Goal: Task Accomplishment & Management: Use online tool/utility

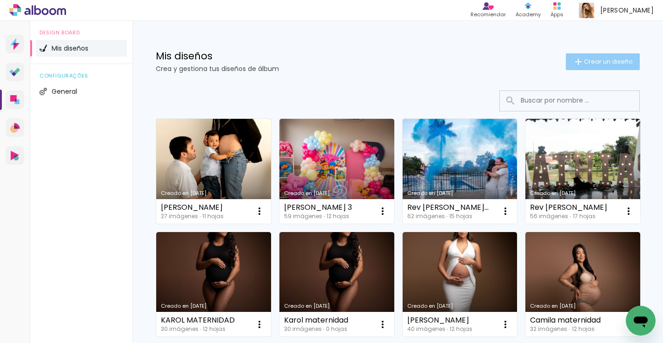
click at [594, 62] on span "Crear un diseño" at bounding box center [608, 62] width 49 height 6
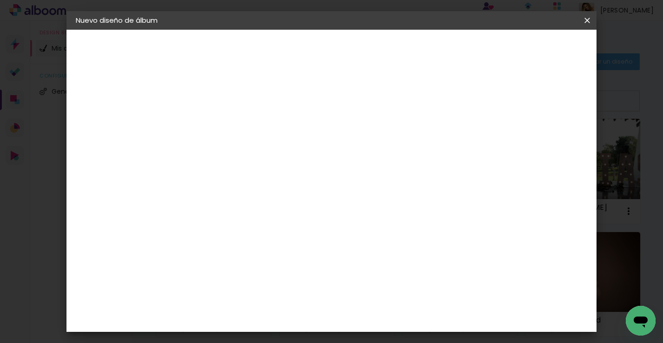
click at [228, 125] on input at bounding box center [228, 125] width 0 height 14
type input "h"
click at [228, 127] on input "geremy" at bounding box center [228, 125] width 0 height 14
type input "Geremy"
type paper-input "Geremy"
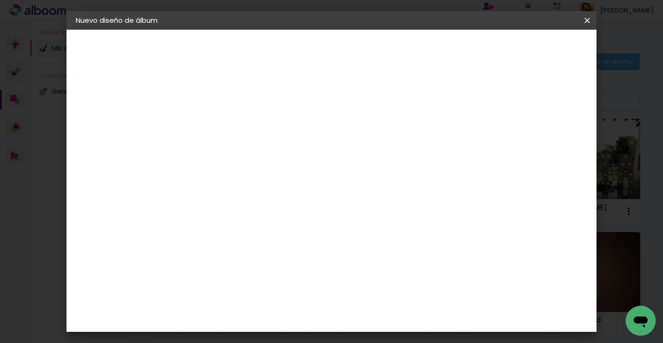
click at [0, 0] on slot "Avanzar" at bounding box center [0, 0] width 0 height 0
click at [386, 144] on paper-item "Tamaño libre" at bounding box center [342, 141] width 87 height 20
click at [386, 46] on paper-button "Avanzar" at bounding box center [363, 49] width 45 height 16
click at [388, 308] on input "60" at bounding box center [386, 307] width 24 height 14
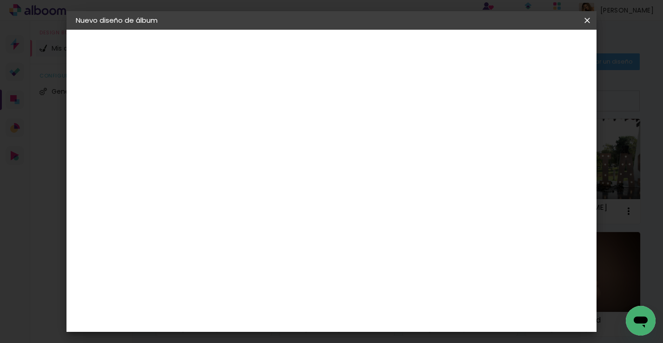
type input "40"
type paper-input "40"
click at [493, 47] on span "Empezar diseño" at bounding box center [467, 49] width 52 height 7
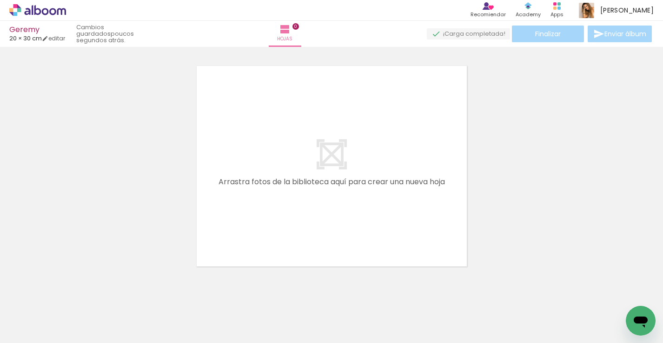
scroll to position [0, 613]
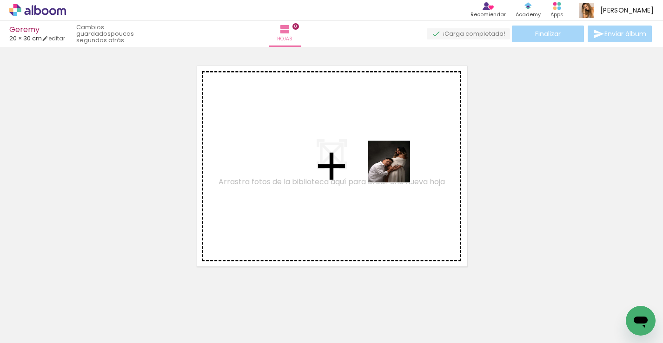
drag, startPoint x: 619, startPoint y: 313, endPoint x: 396, endPoint y: 169, distance: 265.9
click at [396, 169] on quentale-workspace at bounding box center [331, 171] width 663 height 343
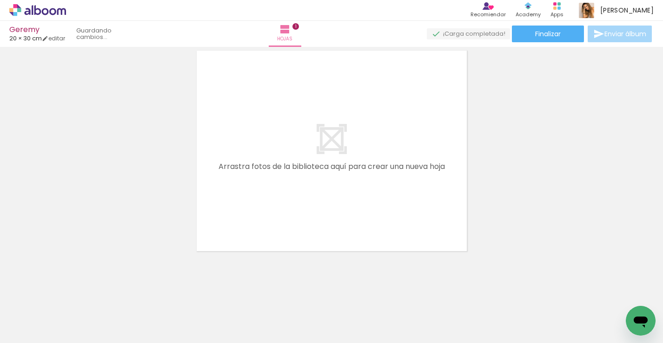
scroll to position [0, 0]
drag, startPoint x: 103, startPoint y: 313, endPoint x: 241, endPoint y: 204, distance: 175.7
click at [238, 209] on quentale-workspace at bounding box center [331, 171] width 663 height 343
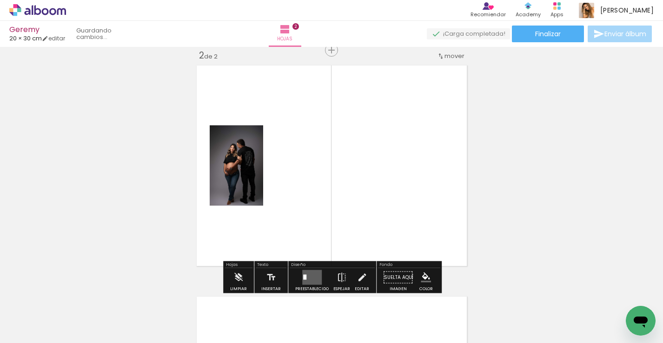
scroll to position [243, 0]
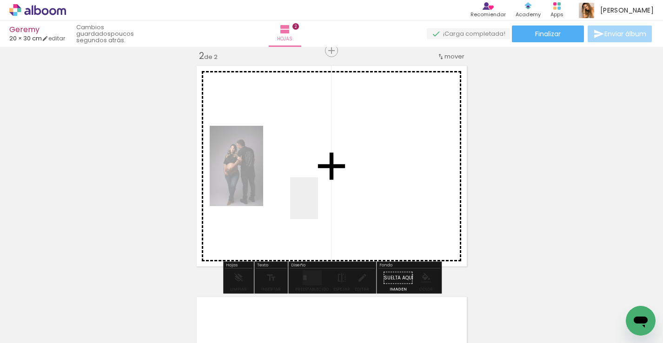
drag, startPoint x: 145, startPoint y: 312, endPoint x: 341, endPoint y: 197, distance: 226.6
click at [340, 197] on quentale-workspace at bounding box center [331, 171] width 663 height 343
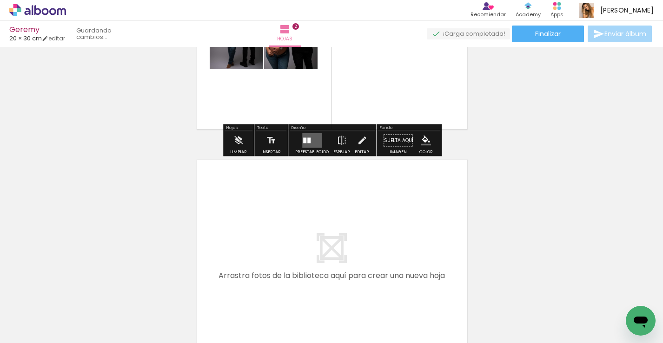
scroll to position [408, 0]
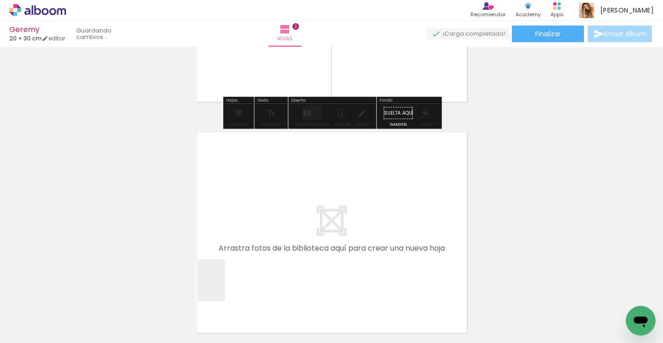
drag, startPoint x: 210, startPoint y: 316, endPoint x: 264, endPoint y: 236, distance: 97.7
click at [264, 236] on quentale-workspace at bounding box center [331, 171] width 663 height 343
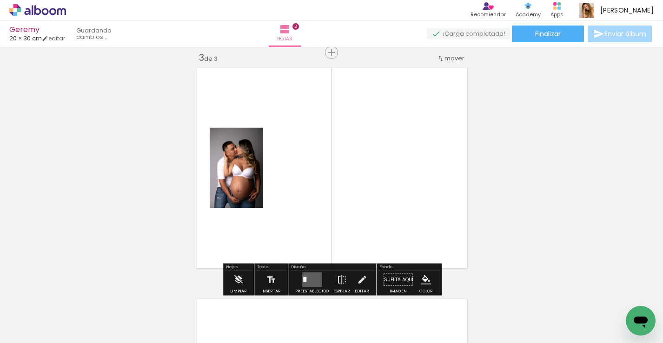
scroll to position [474, 0]
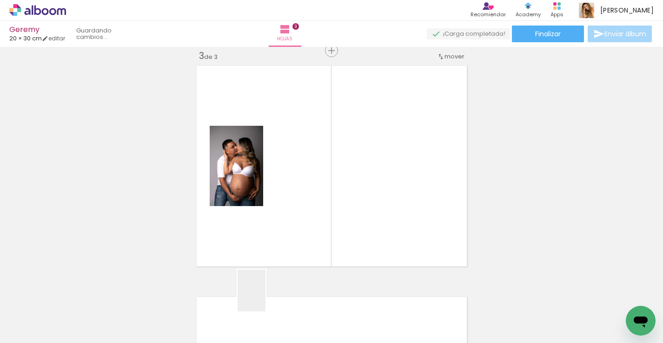
drag, startPoint x: 253, startPoint y: 311, endPoint x: 344, endPoint y: 224, distance: 125.8
click at [350, 216] on quentale-workspace at bounding box center [331, 171] width 663 height 343
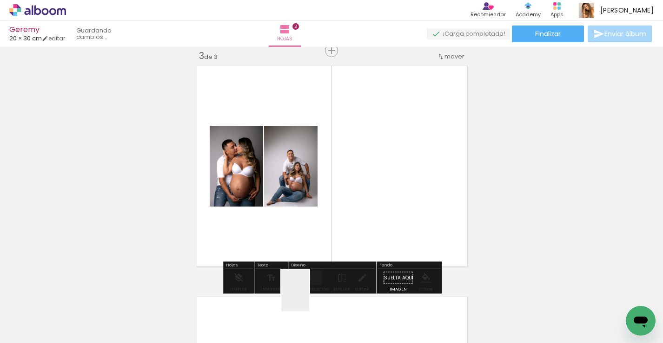
drag, startPoint x: 308, startPoint y: 303, endPoint x: 363, endPoint y: 195, distance: 121.6
click at [362, 193] on quentale-workspace at bounding box center [331, 171] width 663 height 343
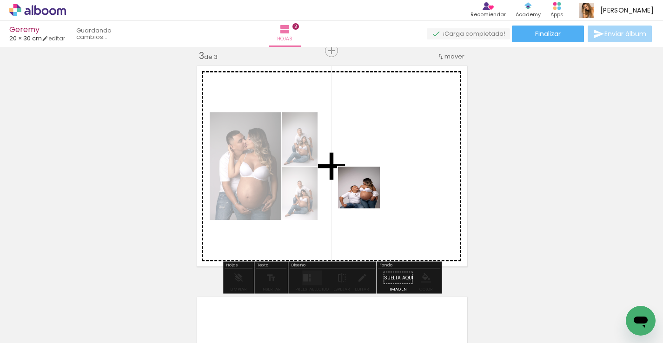
drag, startPoint x: 351, startPoint y: 322, endPoint x: 366, endPoint y: 190, distance: 133.7
click at [366, 191] on quentale-workspace at bounding box center [331, 171] width 663 height 343
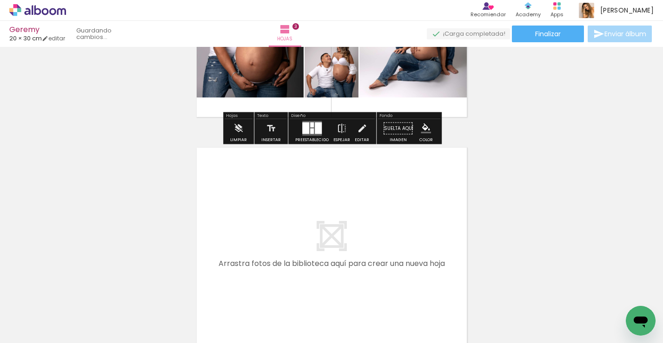
scroll to position [631, 0]
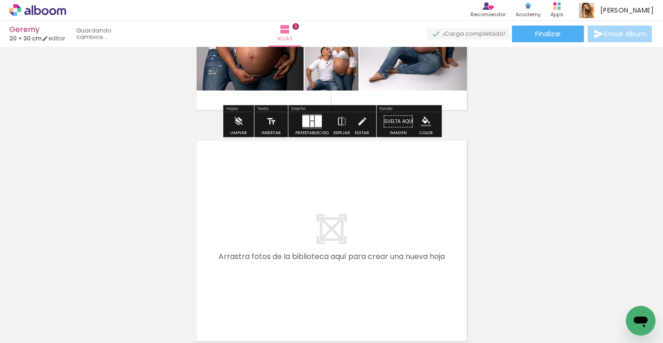
drag, startPoint x: 404, startPoint y: 313, endPoint x: 373, endPoint y: 205, distance: 112.3
click at [373, 205] on quentale-workspace at bounding box center [331, 171] width 663 height 343
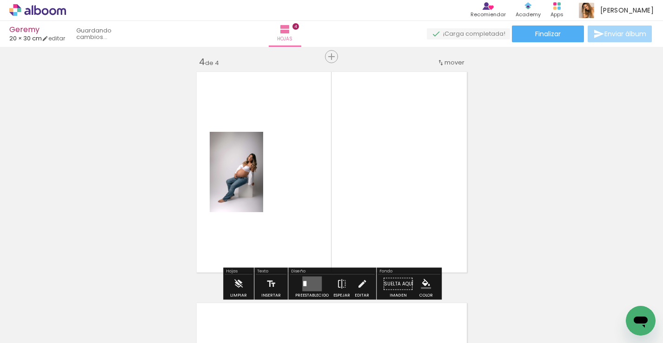
scroll to position [706, 0]
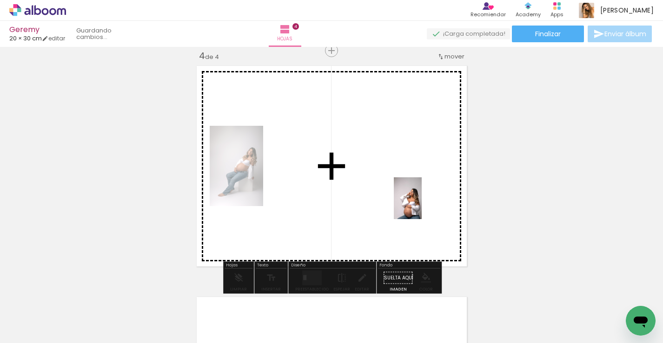
drag, startPoint x: 459, startPoint y: 300, endPoint x: 421, endPoint y: 204, distance: 102.8
click at [421, 204] on quentale-workspace at bounding box center [331, 171] width 663 height 343
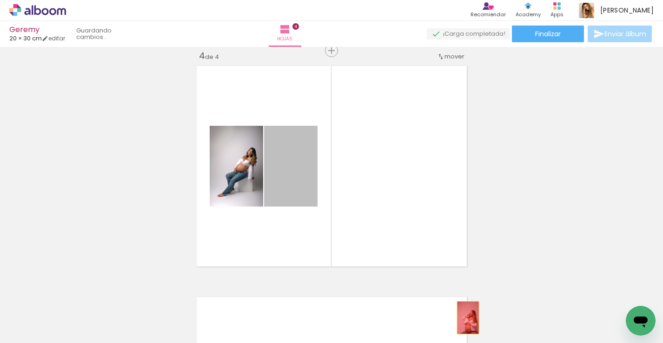
drag, startPoint x: 306, startPoint y: 185, endPoint x: 467, endPoint y: 317, distance: 208.4
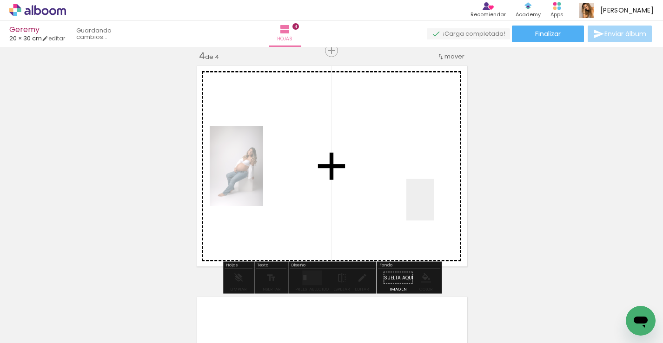
drag, startPoint x: 505, startPoint y: 319, endPoint x: 433, endPoint y: 205, distance: 134.3
click at [433, 205] on quentale-workspace at bounding box center [331, 171] width 663 height 343
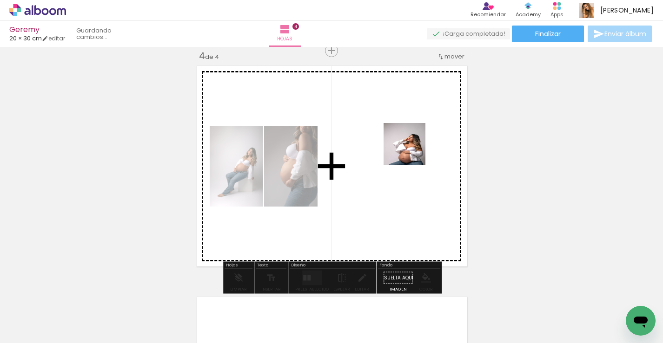
drag, startPoint x: 463, startPoint y: 302, endPoint x: 411, endPoint y: 151, distance: 159.7
click at [411, 151] on quentale-workspace at bounding box center [331, 171] width 663 height 343
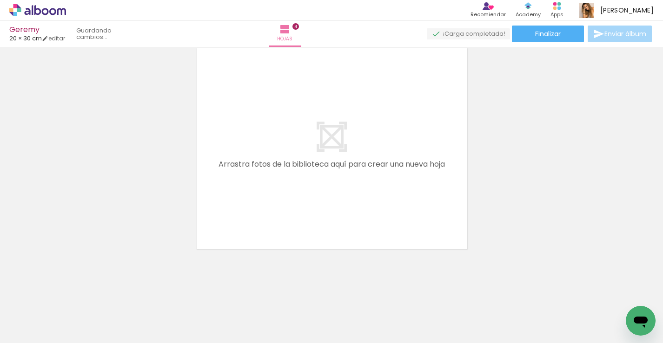
scroll to position [0, 259]
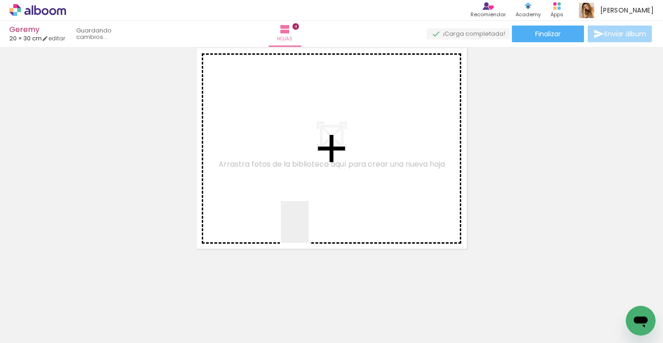
drag, startPoint x: 309, startPoint y: 318, endPoint x: 318, endPoint y: 220, distance: 98.0
click at [308, 205] on quentale-workspace at bounding box center [331, 171] width 663 height 343
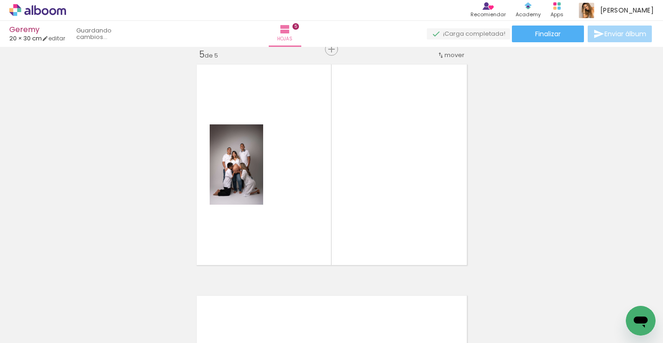
scroll to position [937, 0]
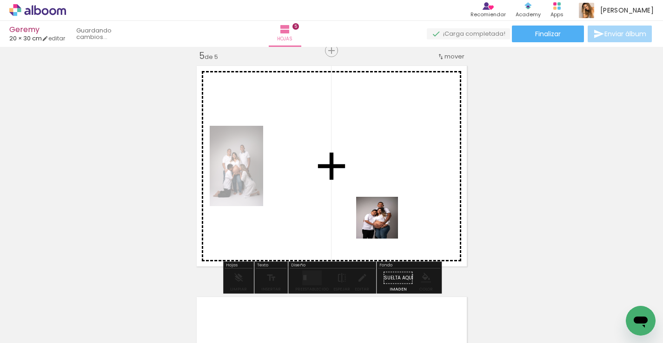
drag, startPoint x: 361, startPoint y: 308, endPoint x: 384, endPoint y: 225, distance: 86.1
click at [384, 225] on quentale-workspace at bounding box center [331, 171] width 663 height 343
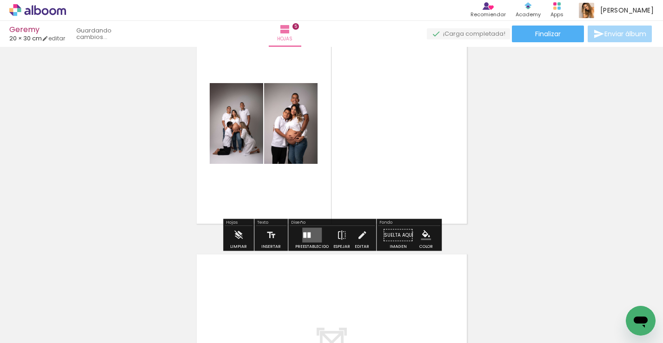
scroll to position [1017, 0]
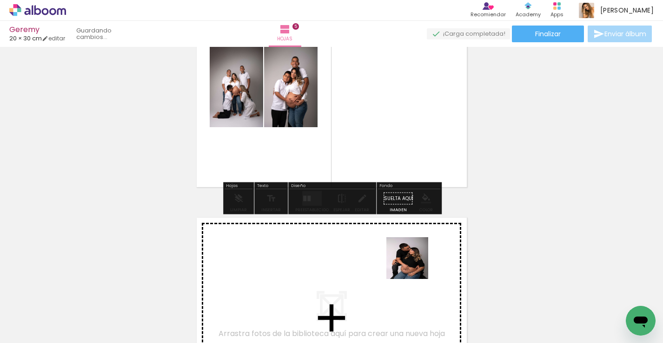
drag, startPoint x: 413, startPoint y: 315, endPoint x: 414, endPoint y: 265, distance: 50.2
click at [414, 265] on quentale-workspace at bounding box center [331, 171] width 663 height 343
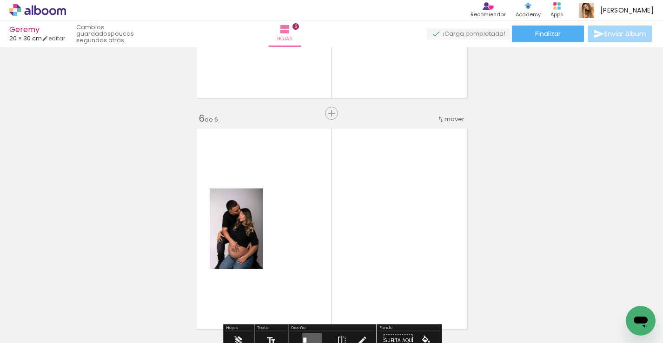
scroll to position [1168, 0]
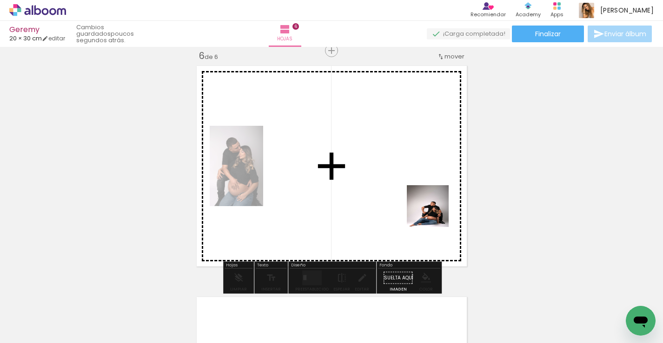
drag, startPoint x: 453, startPoint y: 308, endPoint x: 434, endPoint y: 213, distance: 96.2
click at [434, 213] on quentale-workspace at bounding box center [331, 171] width 663 height 343
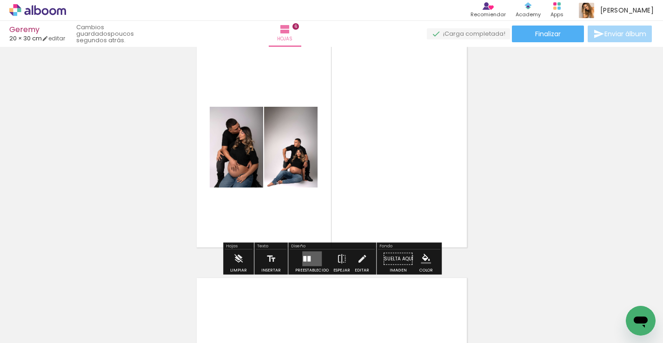
scroll to position [1188, 0]
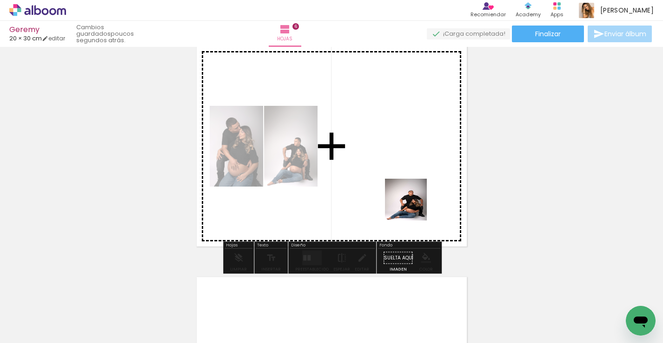
drag, startPoint x: 504, startPoint y: 307, endPoint x: 406, endPoint y: 194, distance: 149.8
click at [406, 194] on quentale-workspace at bounding box center [331, 171] width 663 height 343
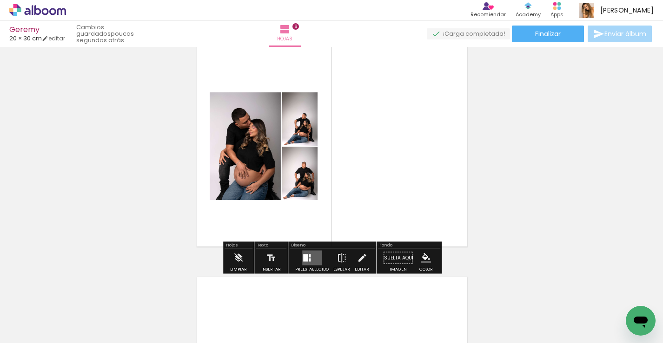
scroll to position [0, 574]
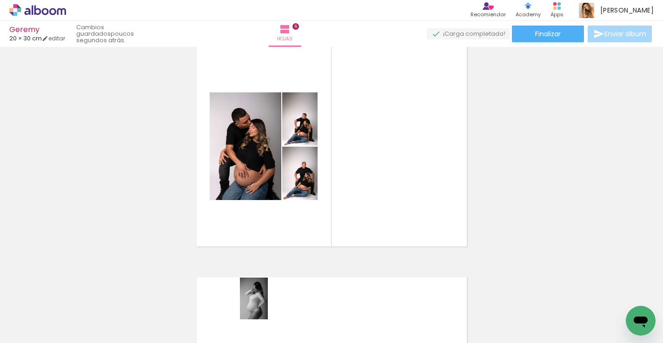
drag, startPoint x: 252, startPoint y: 312, endPoint x: 263, endPoint y: 312, distance: 11.2
click at [253, 312] on div at bounding box center [237, 312] width 31 height 46
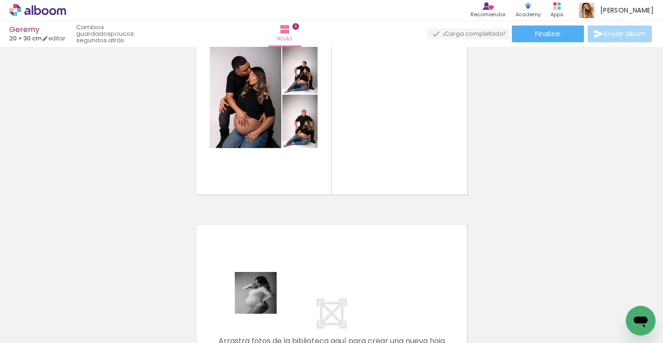
drag, startPoint x: 262, startPoint y: 305, endPoint x: 278, endPoint y: 269, distance: 39.1
click at [278, 269] on quentale-workspace at bounding box center [331, 171] width 663 height 343
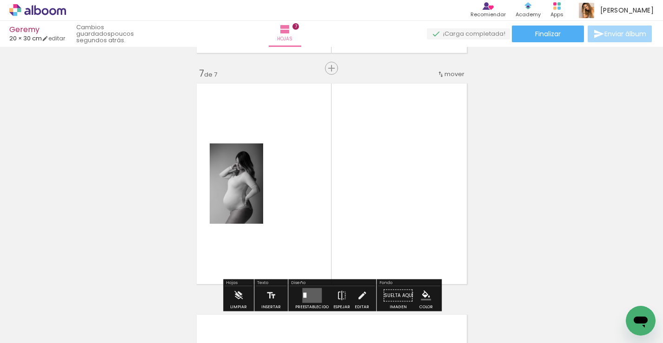
scroll to position [1400, 0]
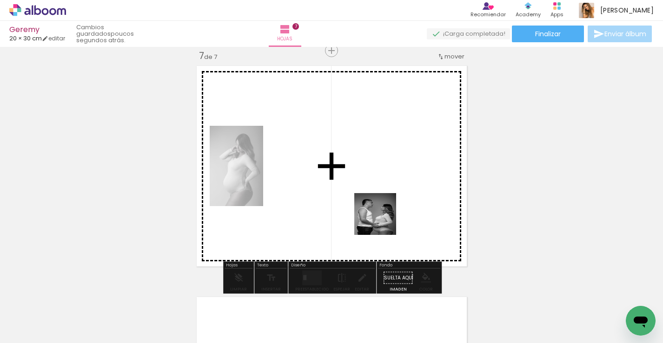
drag, startPoint x: 409, startPoint y: 324, endPoint x: 382, endPoint y: 221, distance: 106.7
click at [382, 221] on quentale-workspace at bounding box center [331, 171] width 663 height 343
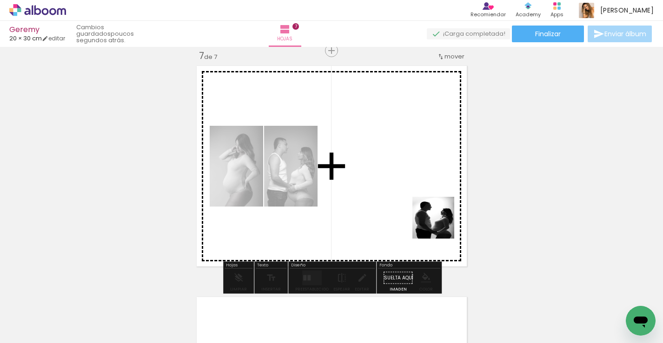
drag, startPoint x: 457, startPoint y: 304, endPoint x: 440, endPoint y: 225, distance: 81.3
click at [440, 225] on quentale-workspace at bounding box center [331, 171] width 663 height 343
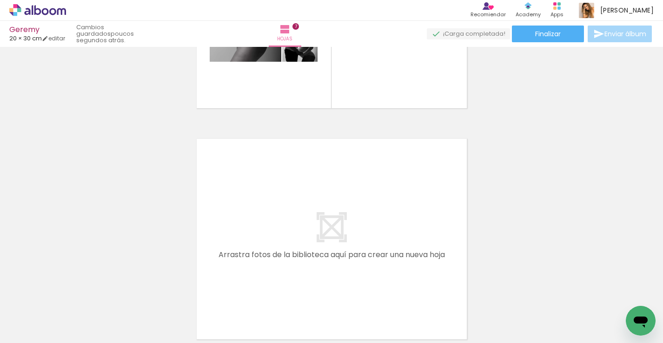
scroll to position [0, 613]
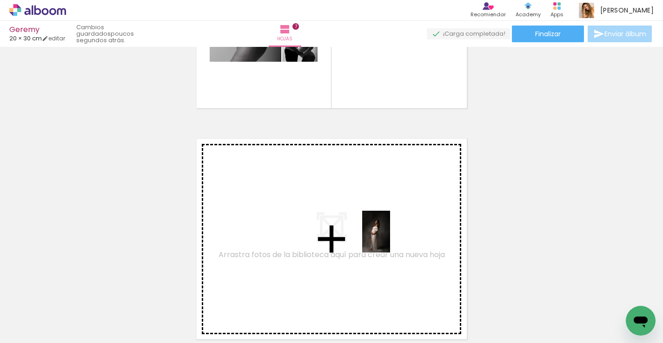
click at [390, 239] on quentale-workspace at bounding box center [331, 171] width 663 height 343
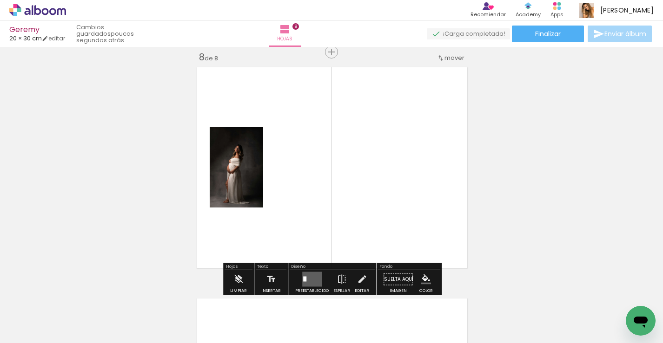
scroll to position [1631, 0]
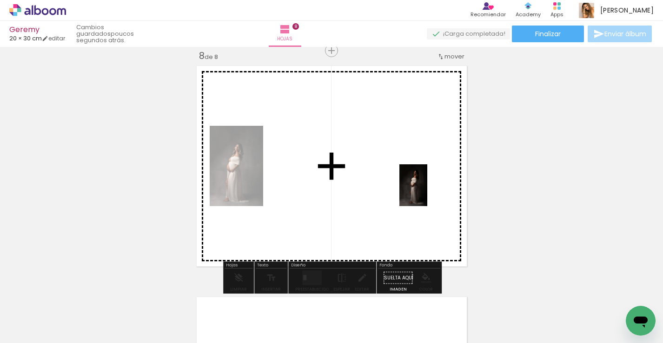
drag, startPoint x: 506, startPoint y: 300, endPoint x: 426, endPoint y: 191, distance: 134.9
click at [426, 190] on quentale-workspace at bounding box center [331, 171] width 663 height 343
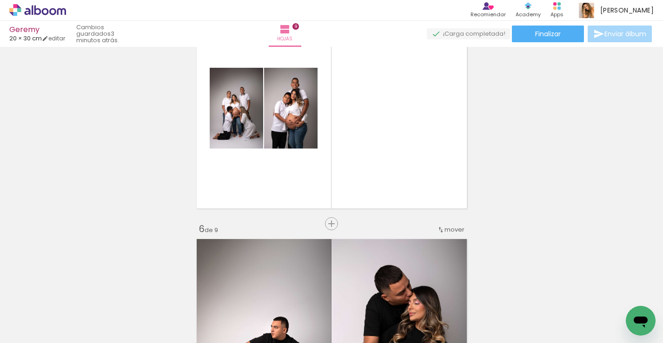
scroll to position [1001, 0]
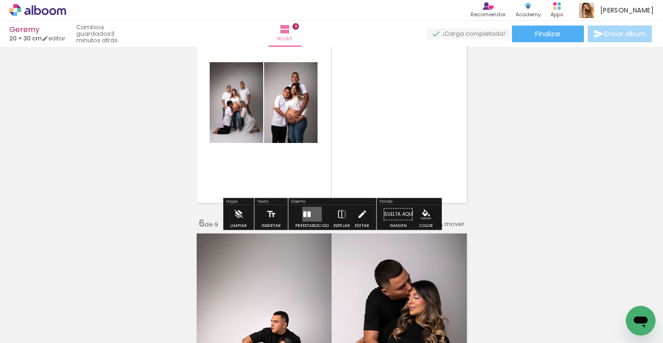
click at [328, 166] on quentale-layouter at bounding box center [331, 103] width 277 height 208
click at [313, 210] on quentale-layouter at bounding box center [312, 214] width 20 height 15
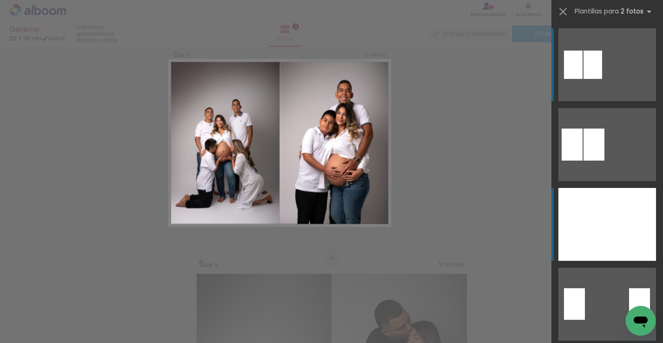
scroll to position [937, 0]
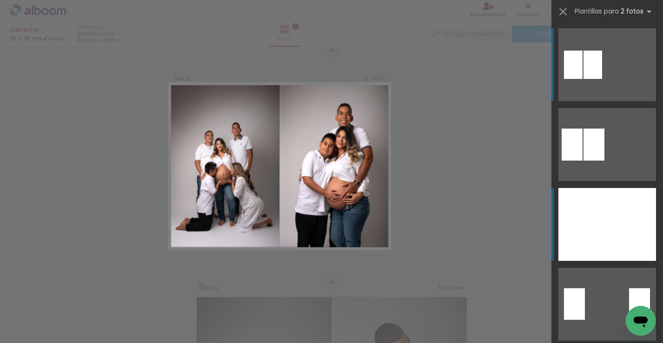
click at [588, 209] on div at bounding box center [582, 224] width 49 height 73
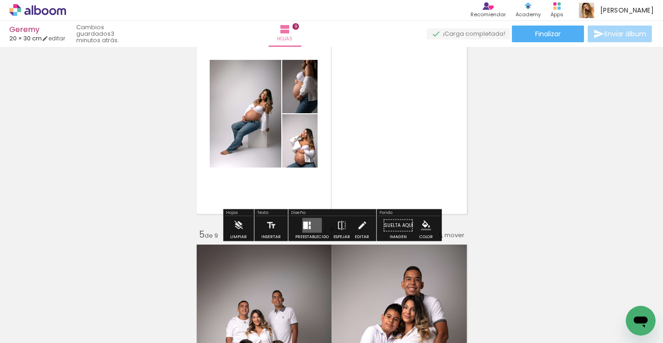
scroll to position [758, 0]
drag, startPoint x: 312, startPoint y: 227, endPoint x: 335, endPoint y: 219, distance: 24.1
click at [312, 227] on quentale-layouter at bounding box center [312, 226] width 20 height 15
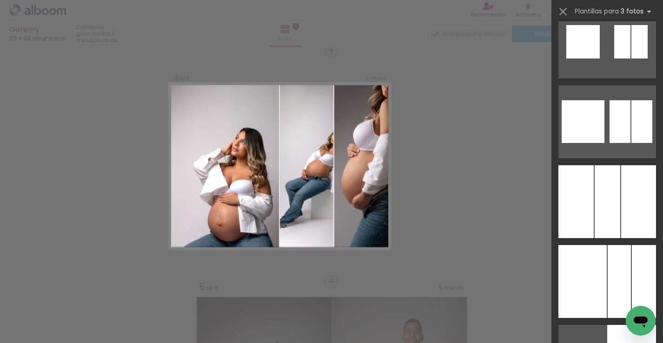
scroll to position [1942, 0]
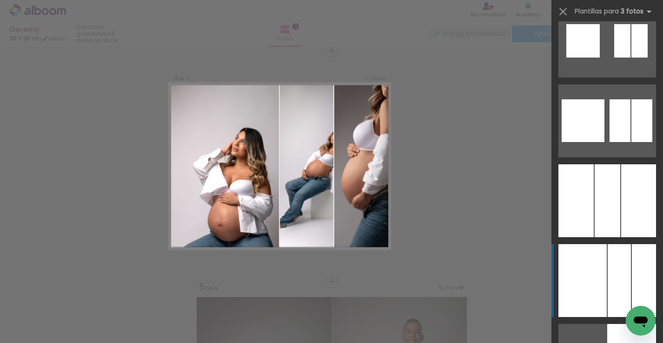
click at [604, 289] on div at bounding box center [582, 280] width 48 height 73
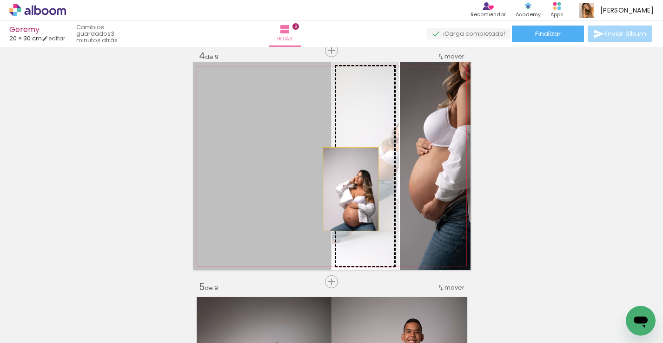
drag, startPoint x: 287, startPoint y: 191, endPoint x: 351, endPoint y: 189, distance: 63.7
click at [0, 0] on slot at bounding box center [0, 0] width 0 height 0
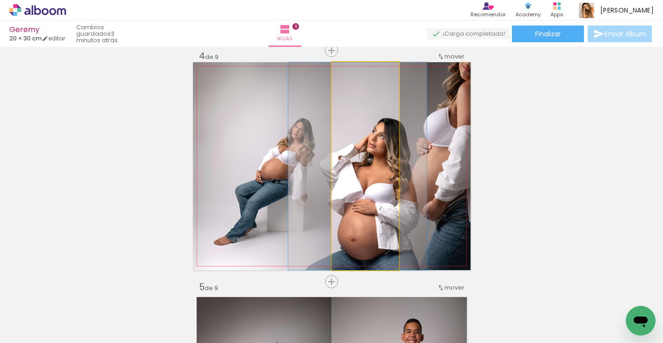
drag, startPoint x: 350, startPoint y: 188, endPoint x: 342, endPoint y: 187, distance: 7.9
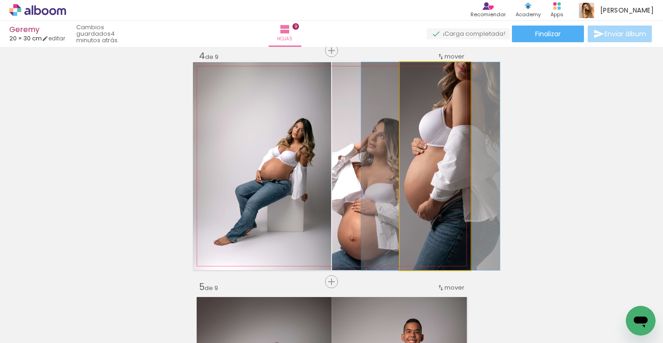
drag, startPoint x: 415, startPoint y: 168, endPoint x: 411, endPoint y: 175, distance: 8.0
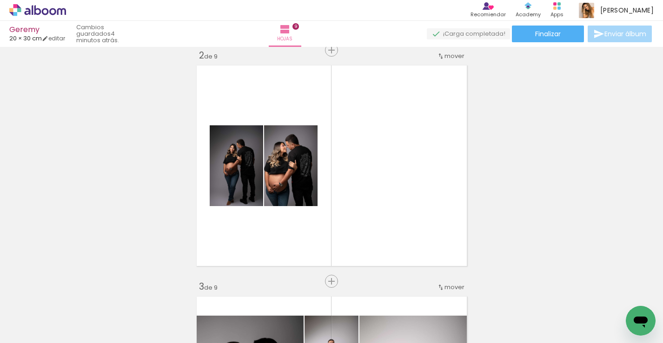
scroll to position [242, 0]
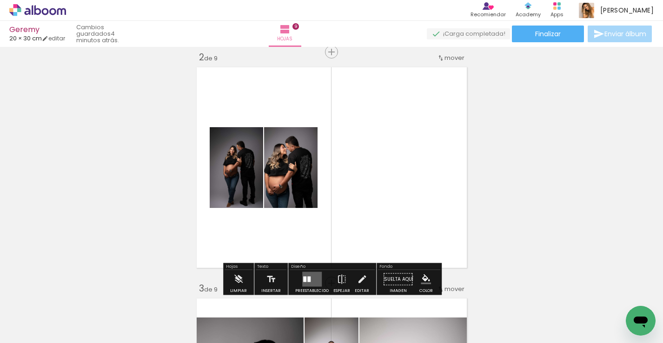
click at [309, 276] on quentale-layouter at bounding box center [312, 279] width 20 height 15
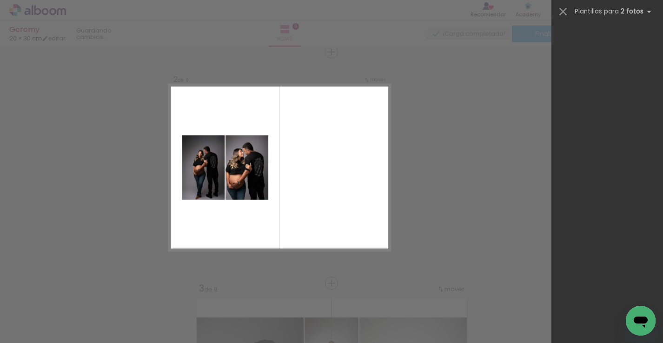
scroll to position [0, 0]
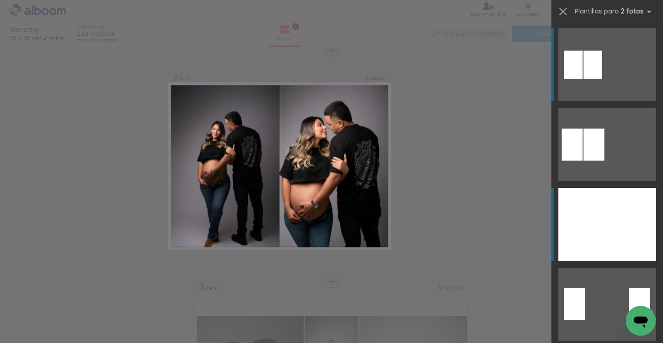
click at [584, 222] on div at bounding box center [582, 224] width 49 height 73
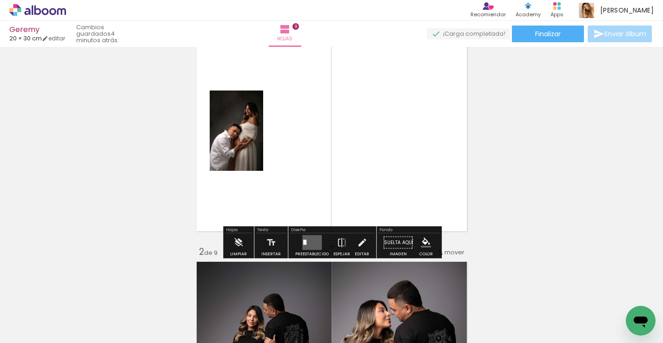
scroll to position [47, 0]
click at [310, 246] on quentale-layouter at bounding box center [312, 242] width 20 height 15
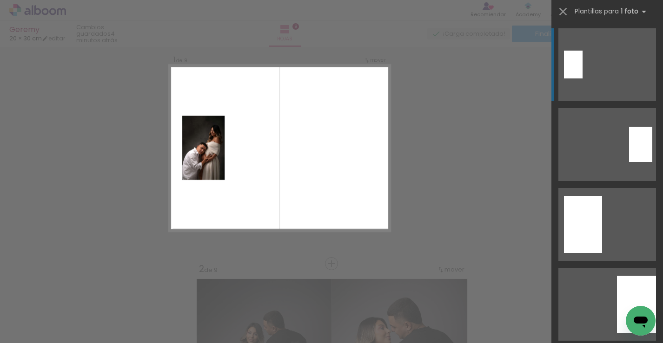
scroll to position [12, 0]
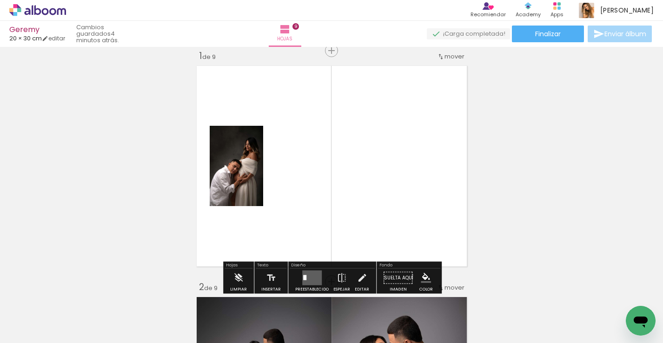
scroll to position [0, 613]
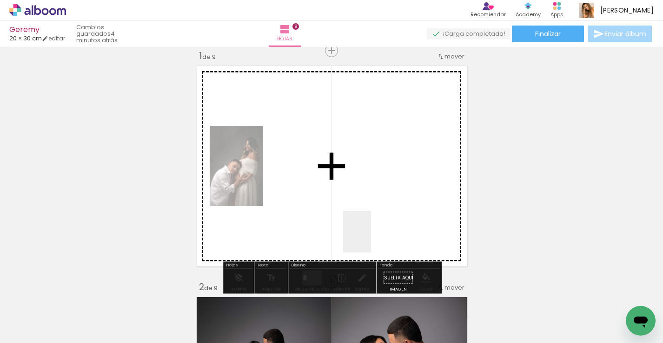
drag, startPoint x: 580, startPoint y: 324, endPoint x: 370, endPoint y: 236, distance: 227.2
click at [370, 236] on quentale-workspace at bounding box center [331, 171] width 663 height 343
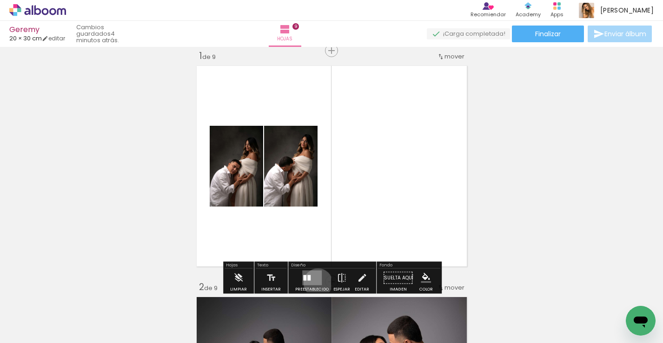
click at [315, 283] on quentale-layouter at bounding box center [312, 278] width 20 height 15
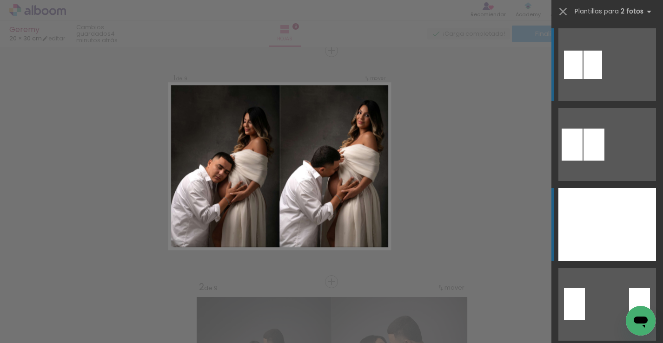
click at [627, 233] on div at bounding box center [631, 224] width 49 height 73
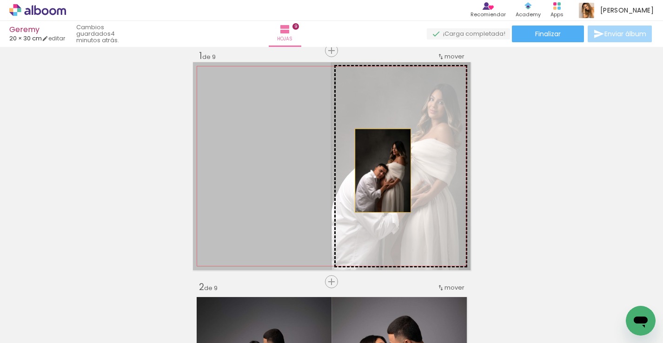
drag, startPoint x: 302, startPoint y: 172, endPoint x: 383, endPoint y: 171, distance: 81.3
click at [0, 0] on slot at bounding box center [0, 0] width 0 height 0
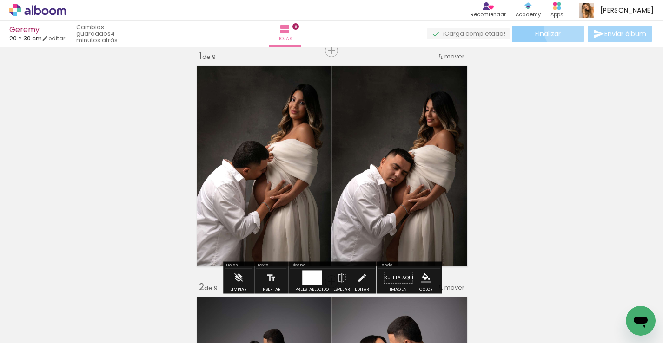
click at [564, 30] on paper-button "Finalizar" at bounding box center [548, 34] width 72 height 17
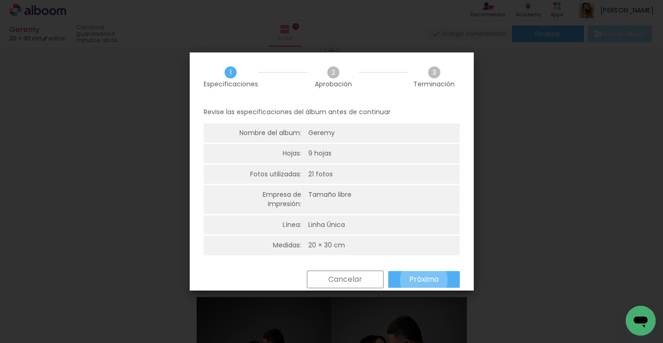
click at [0, 0] on slot "Próximo" at bounding box center [0, 0] width 0 height 0
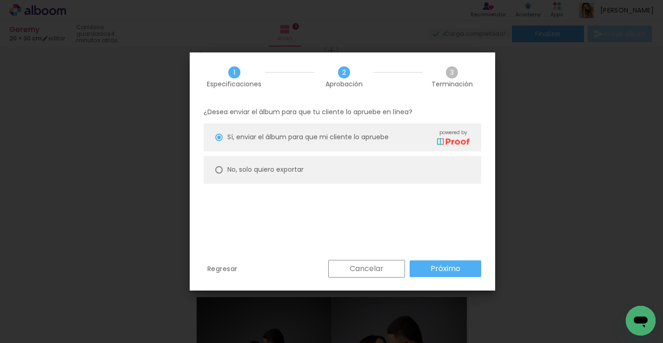
click at [381, 162] on paper-radio-button "No, solo quiero exportar" at bounding box center [341, 170] width 277 height 28
type paper-radio-button "on"
click at [0, 0] on slot "Próximo" at bounding box center [0, 0] width 0 height 0
type input "Alta, 300 DPI"
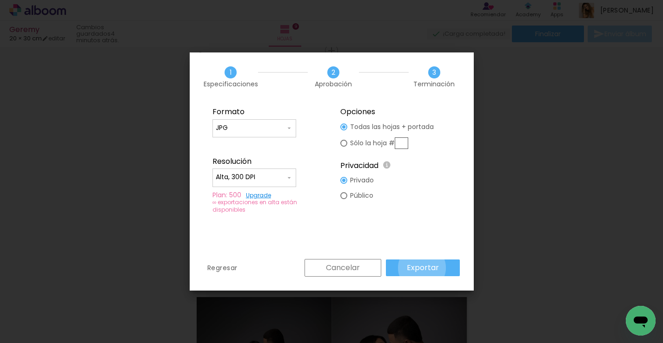
click at [0, 0] on slot "Exportar" at bounding box center [0, 0] width 0 height 0
